Goal: Task Accomplishment & Management: Manage account settings

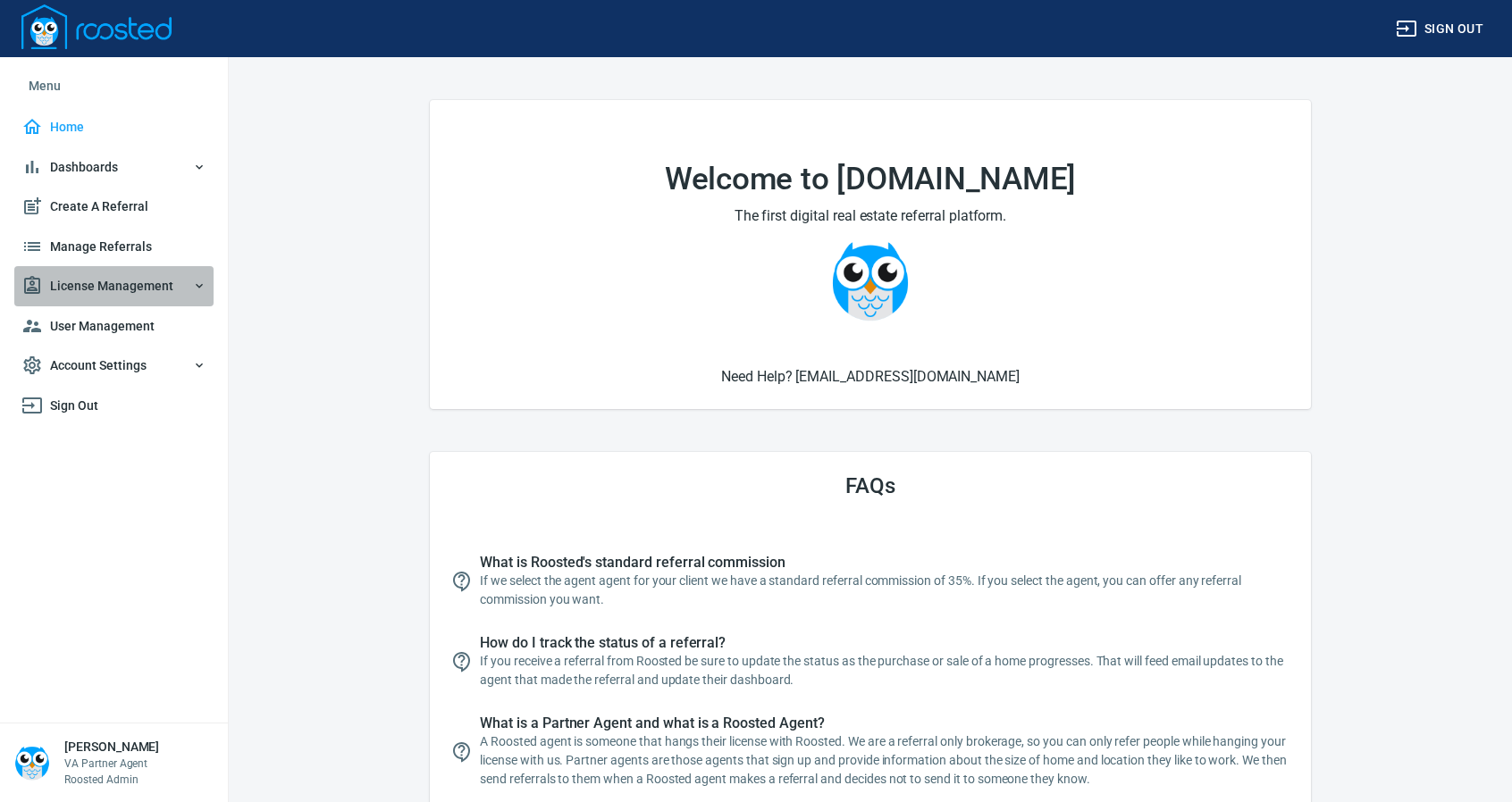
click at [136, 290] on span "License Management" at bounding box center [114, 285] width 185 height 23
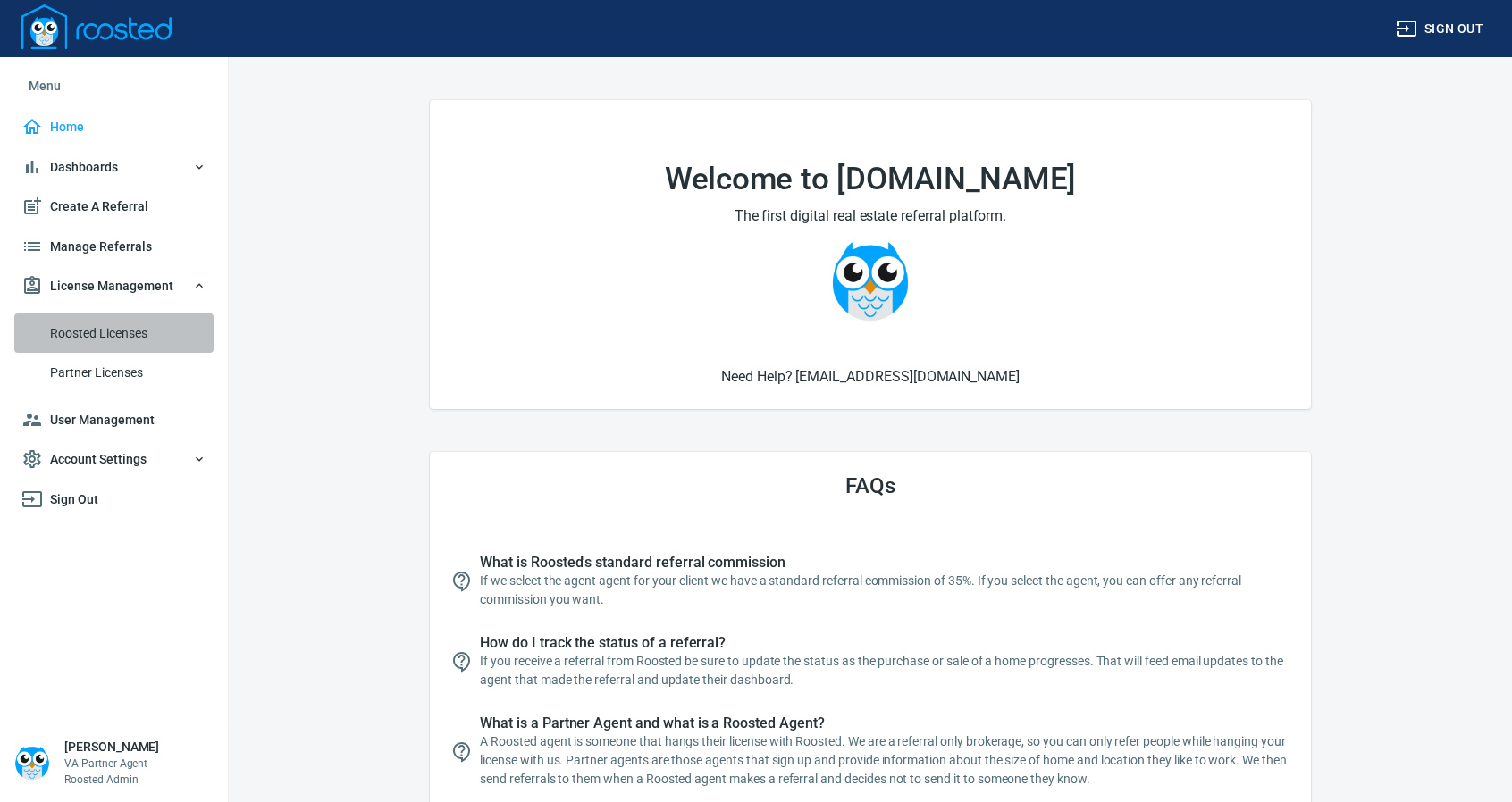
click at [126, 340] on span "Roosted Licenses" at bounding box center [128, 333] width 156 height 23
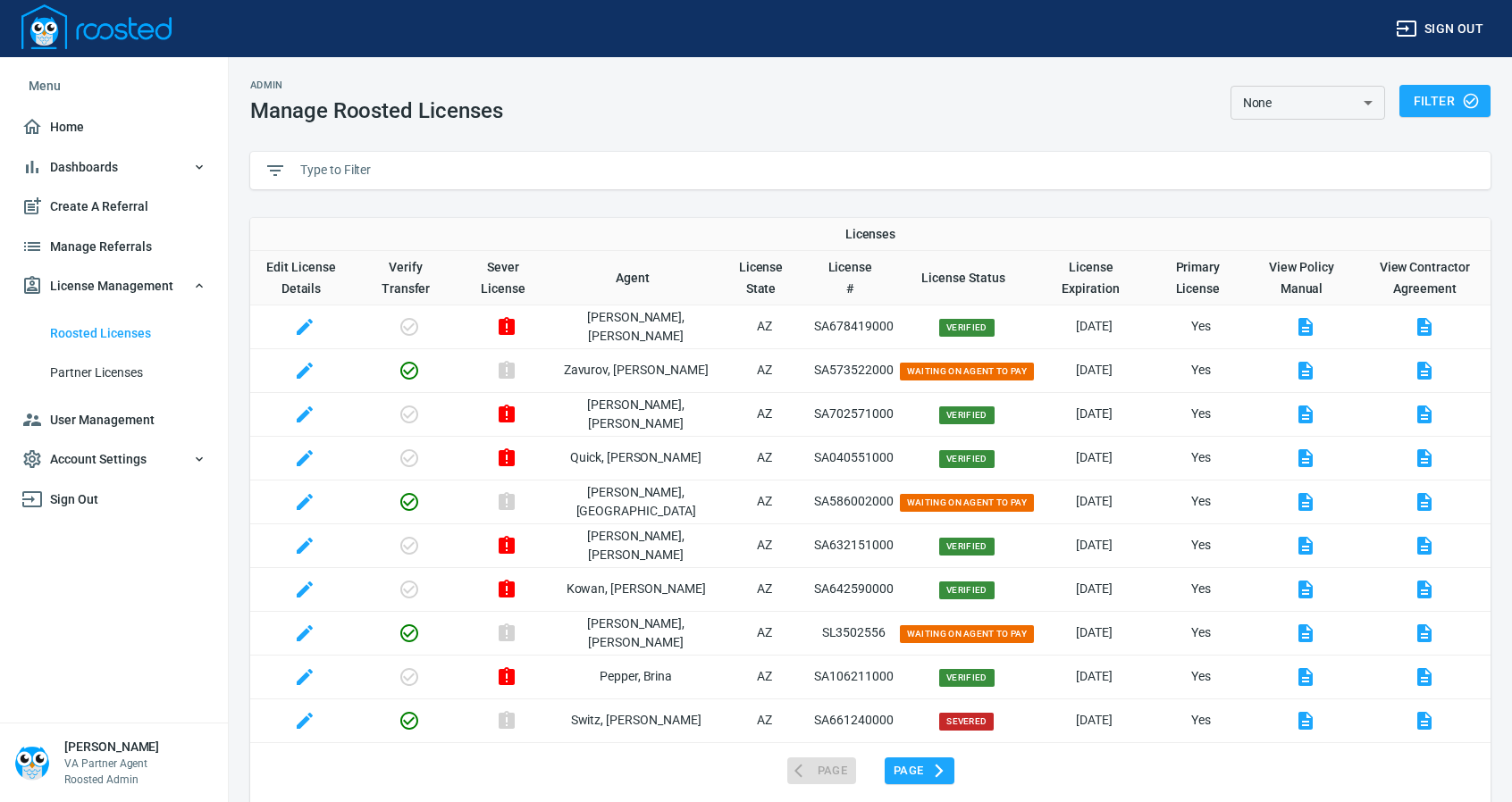
click at [367, 167] on input "text" at bounding box center [888, 170] width 1176 height 27
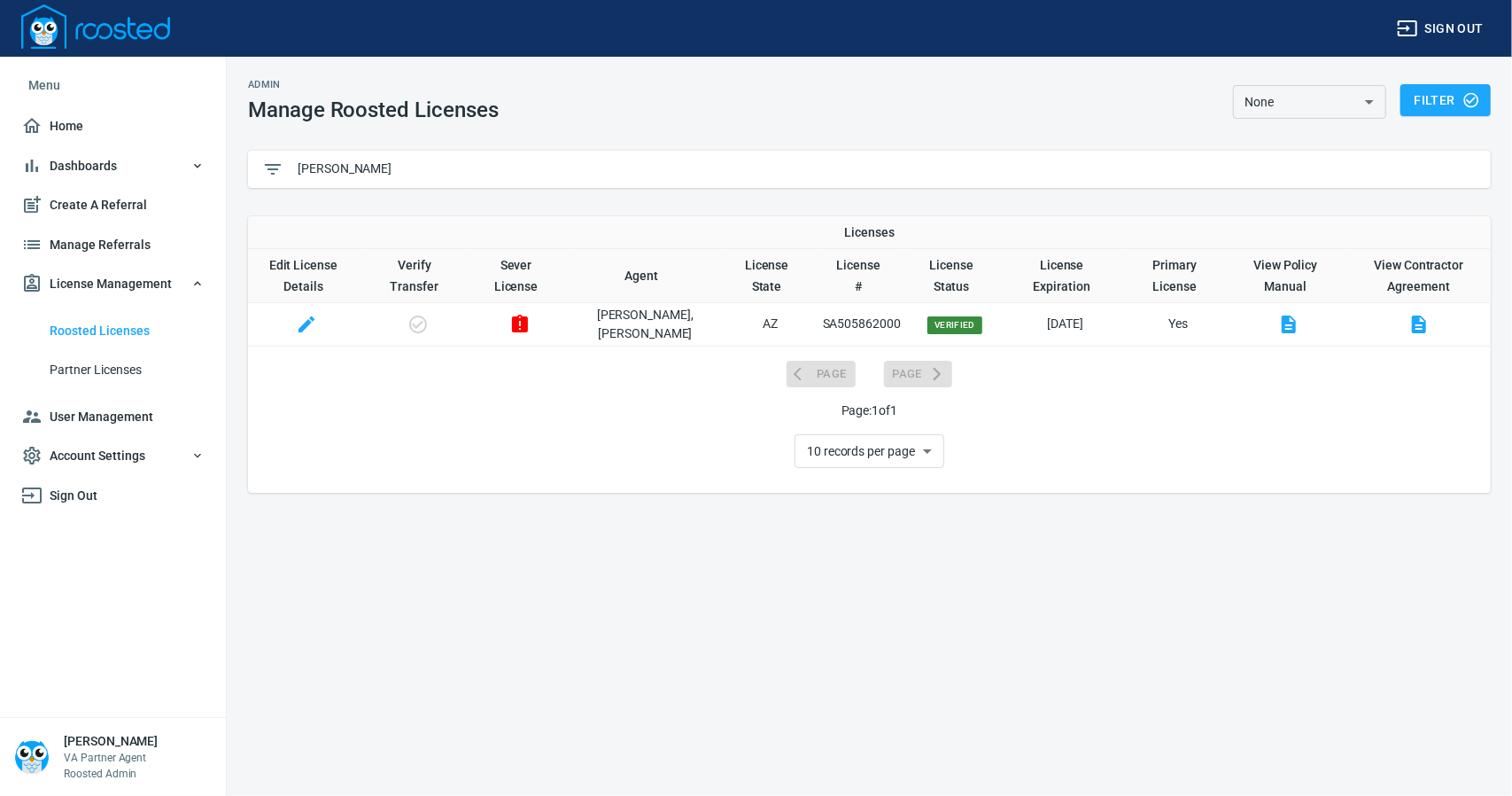
type input "[PERSON_NAME]"
click at [528, 328] on icon "button" at bounding box center [520, 323] width 16 height 18
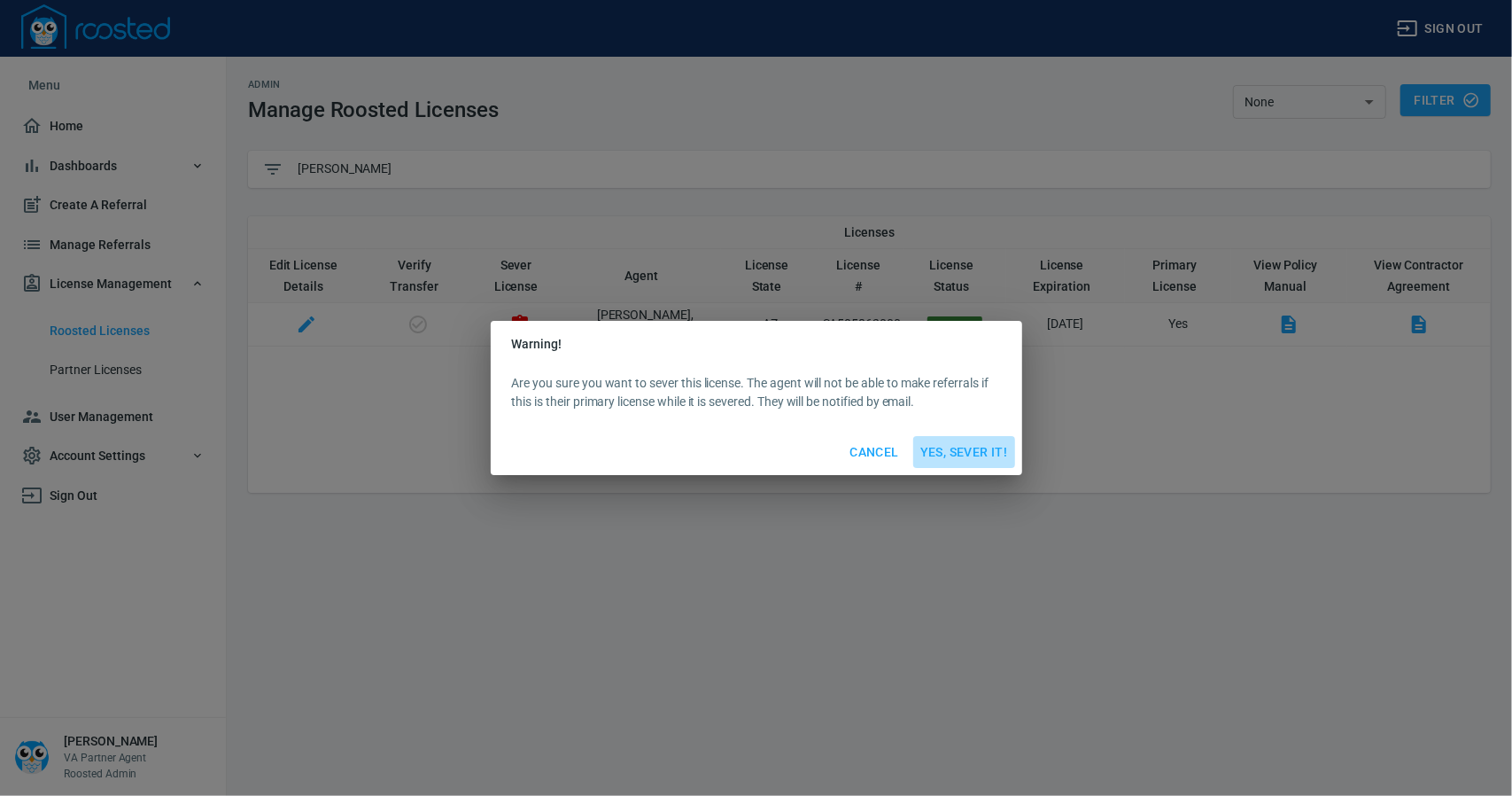
click at [957, 456] on span "Yes, Sever It!" at bounding box center [964, 452] width 88 height 23
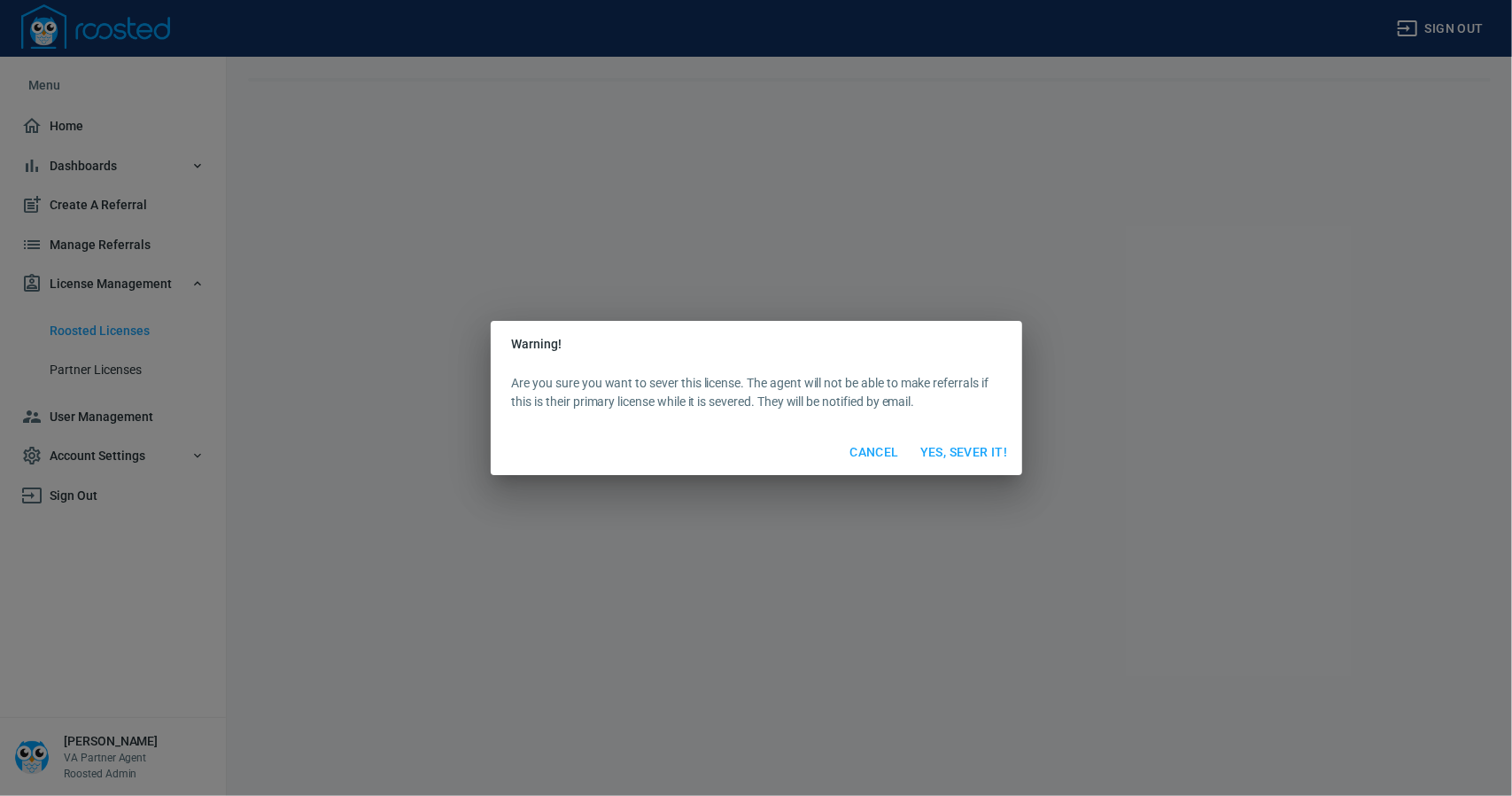
click at [854, 458] on span "Cancel" at bounding box center [874, 452] width 49 height 23
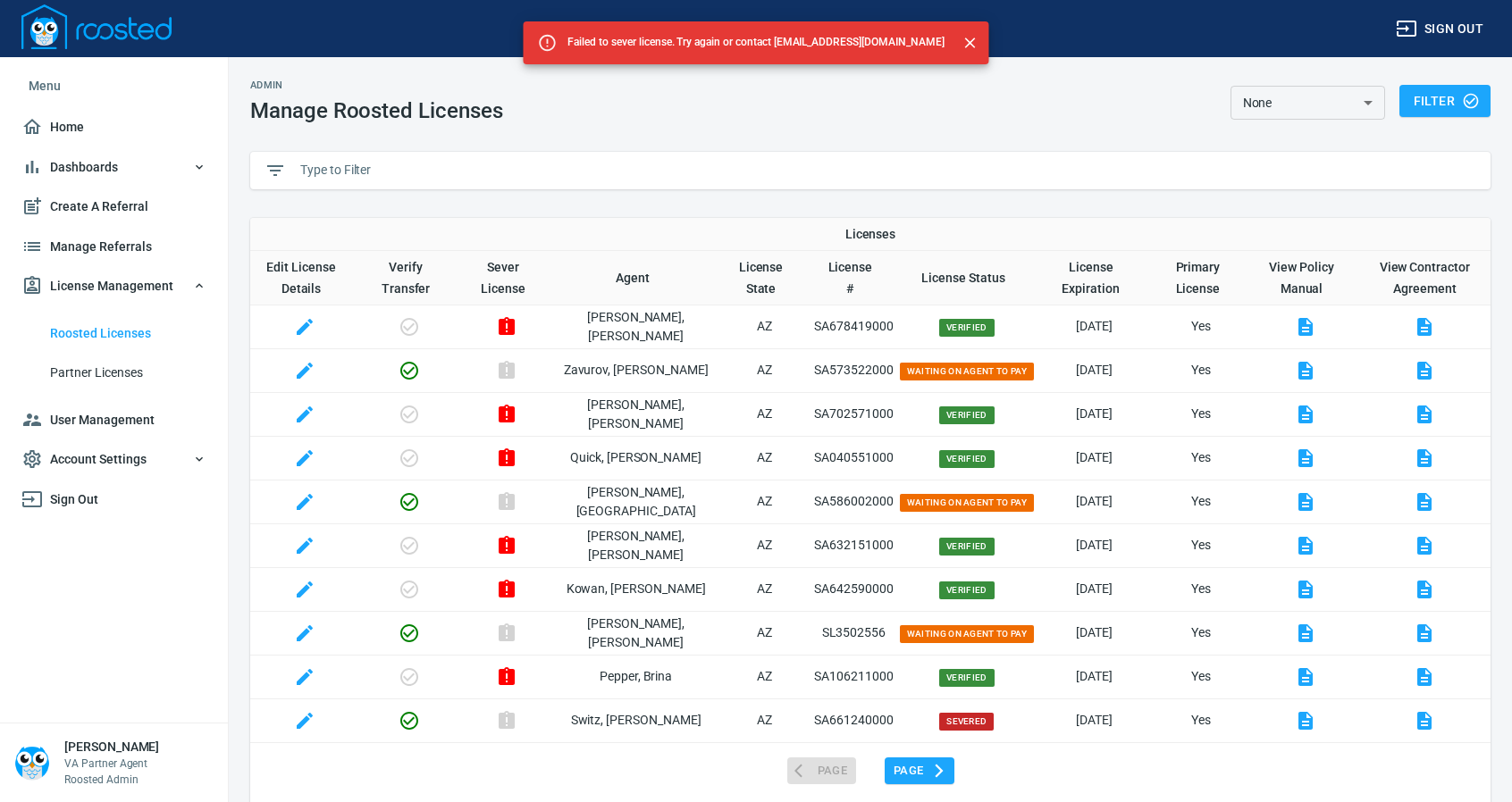
click at [499, 178] on input "text" at bounding box center [888, 170] width 1176 height 27
paste input "Kavaliunas"
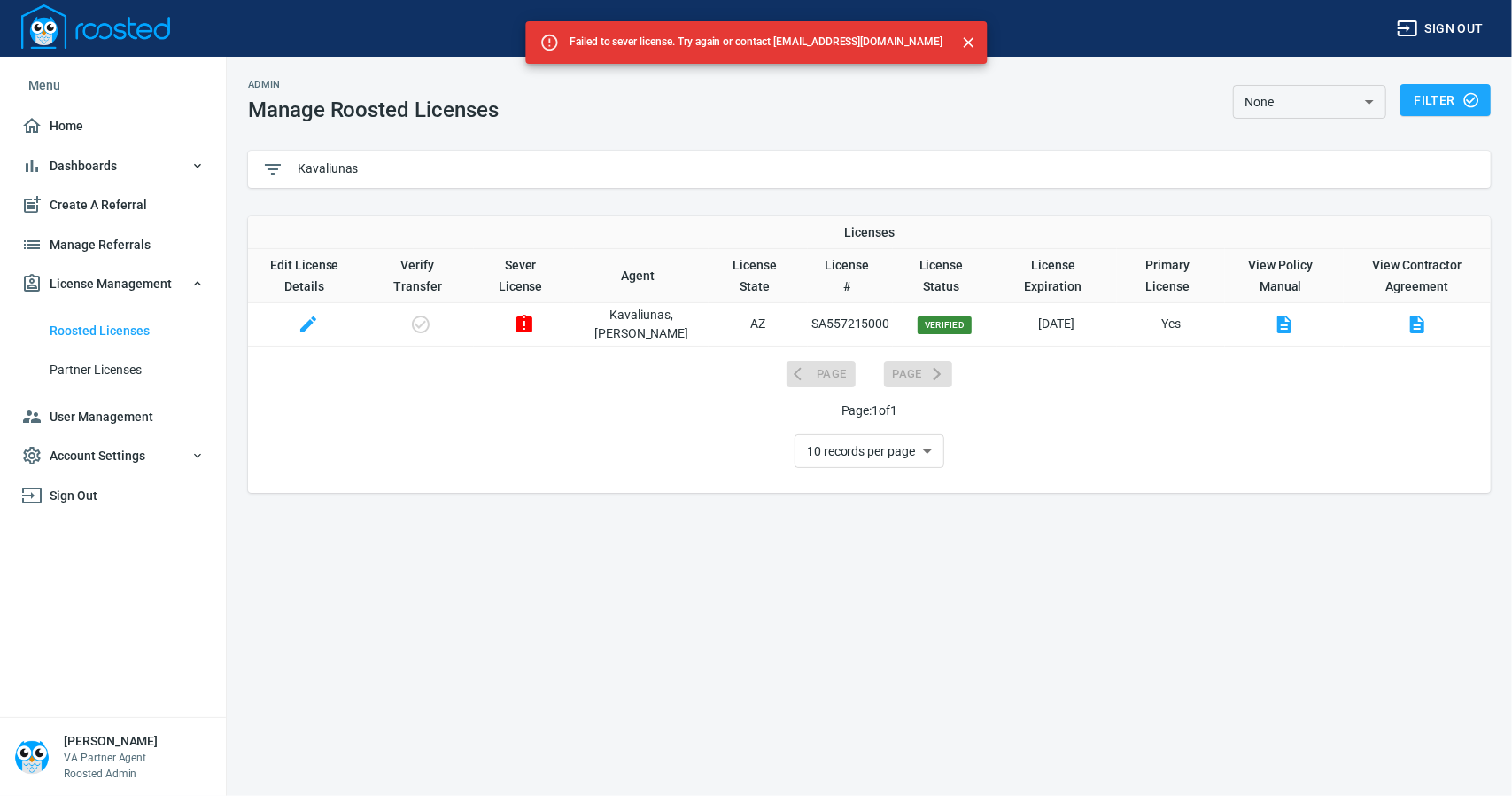
type input "Kavaliunas"
click at [532, 328] on icon "button" at bounding box center [524, 323] width 16 height 18
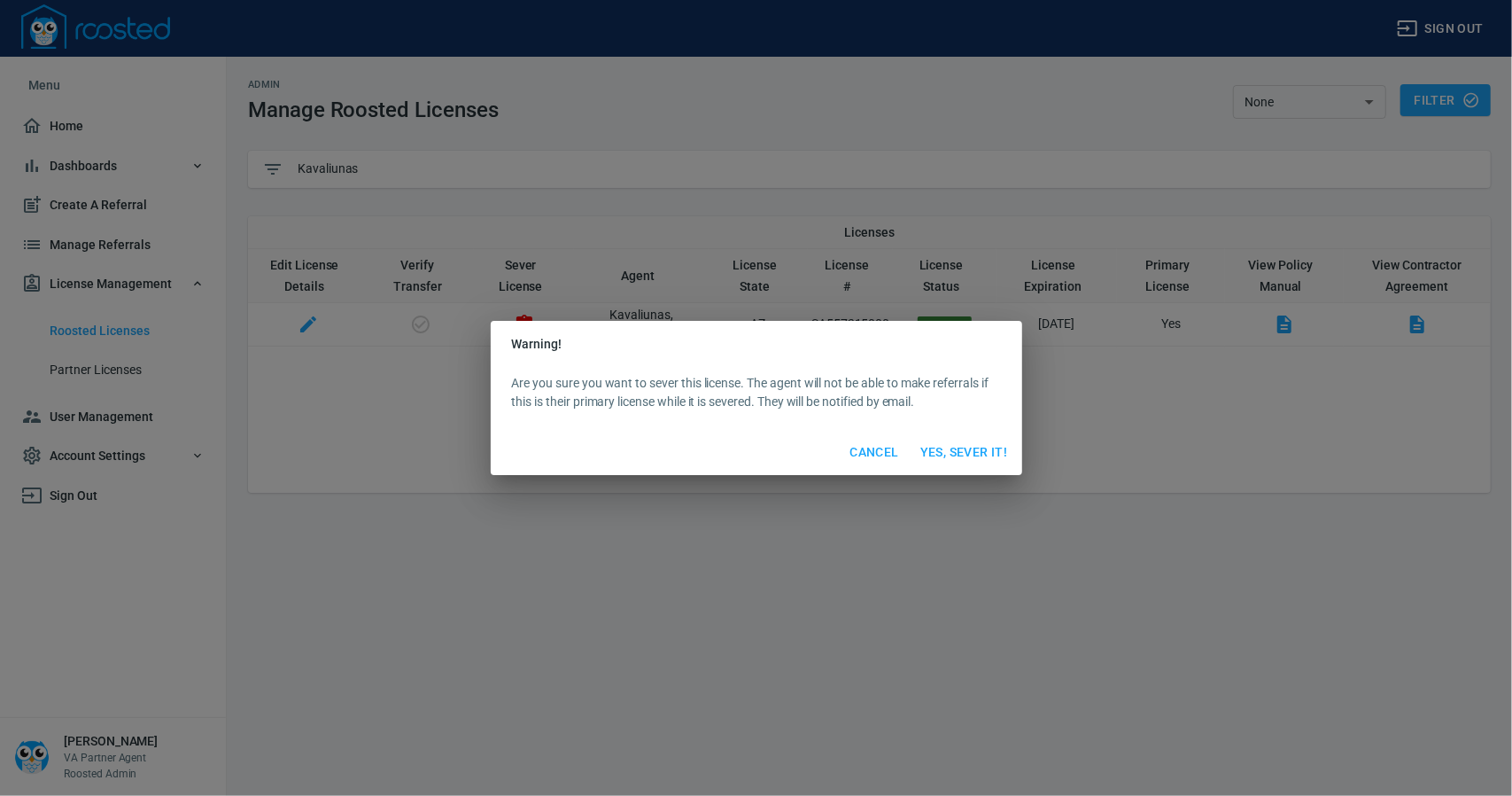
click at [958, 449] on span "Yes, Sever It!" at bounding box center [964, 452] width 88 height 23
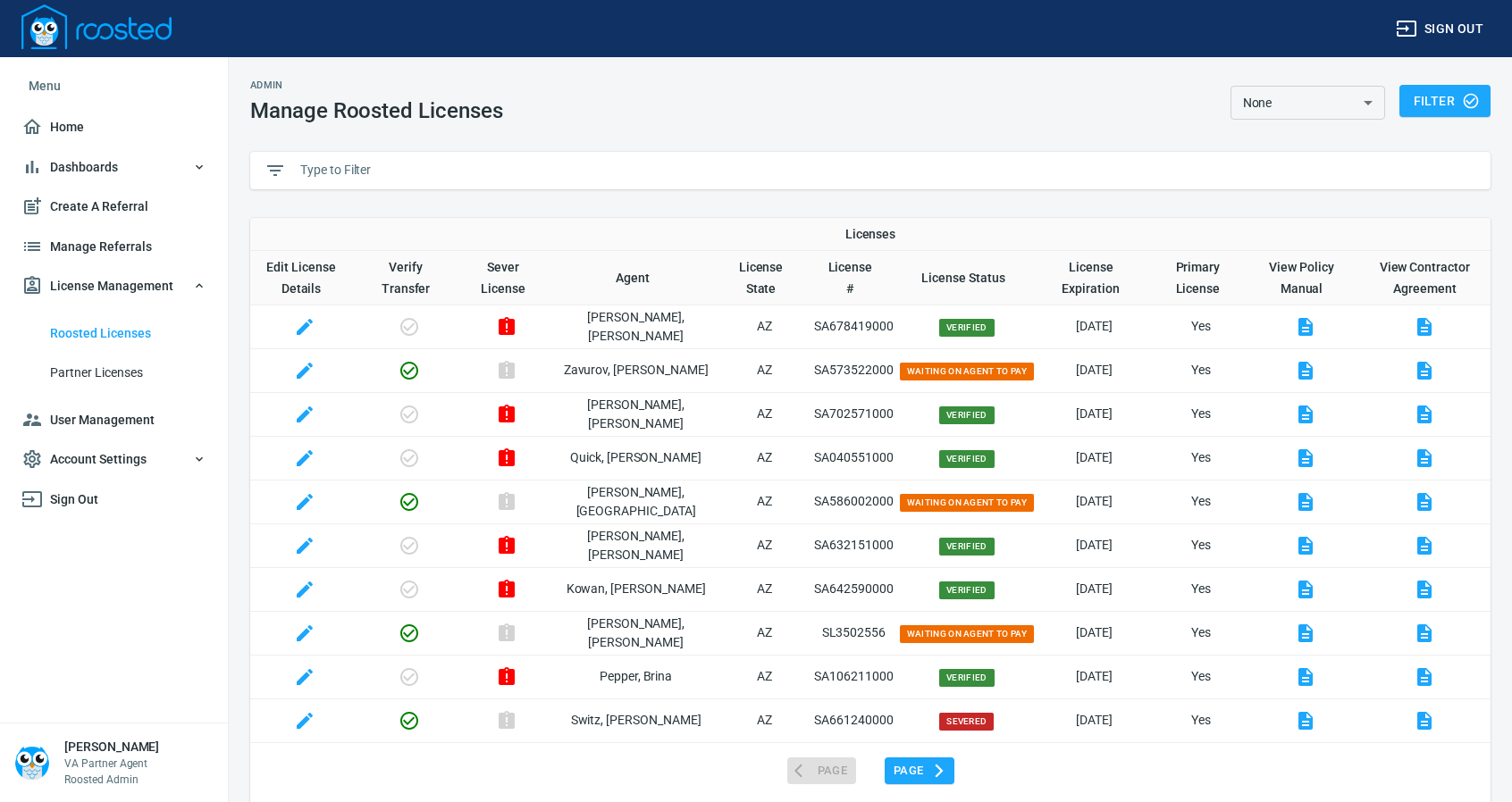
click at [341, 160] on input "text" at bounding box center [888, 170] width 1176 height 27
paste input "Kavaliunas"
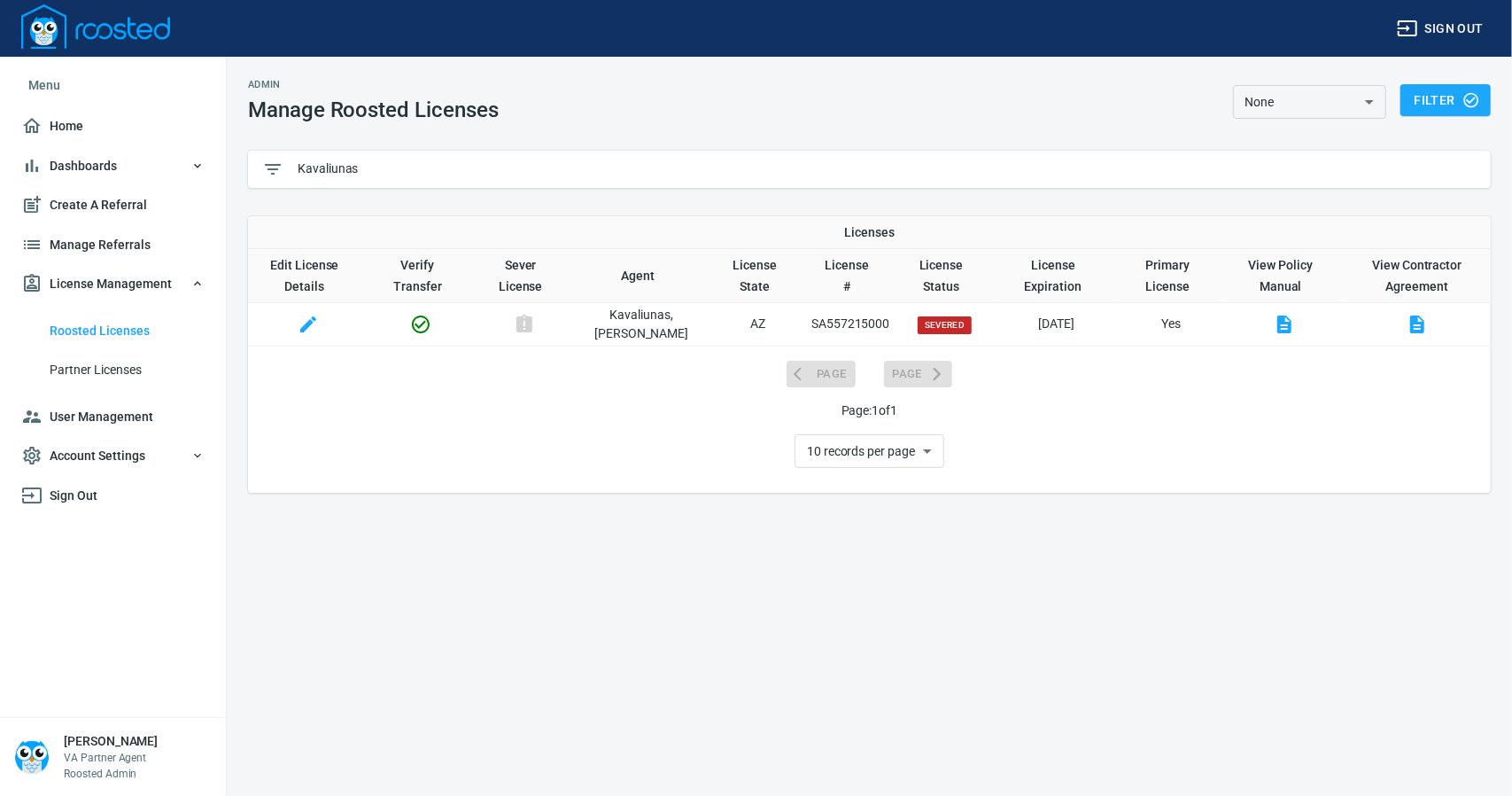
type input "Kavaliunas"
